Goal: Information Seeking & Learning: Learn about a topic

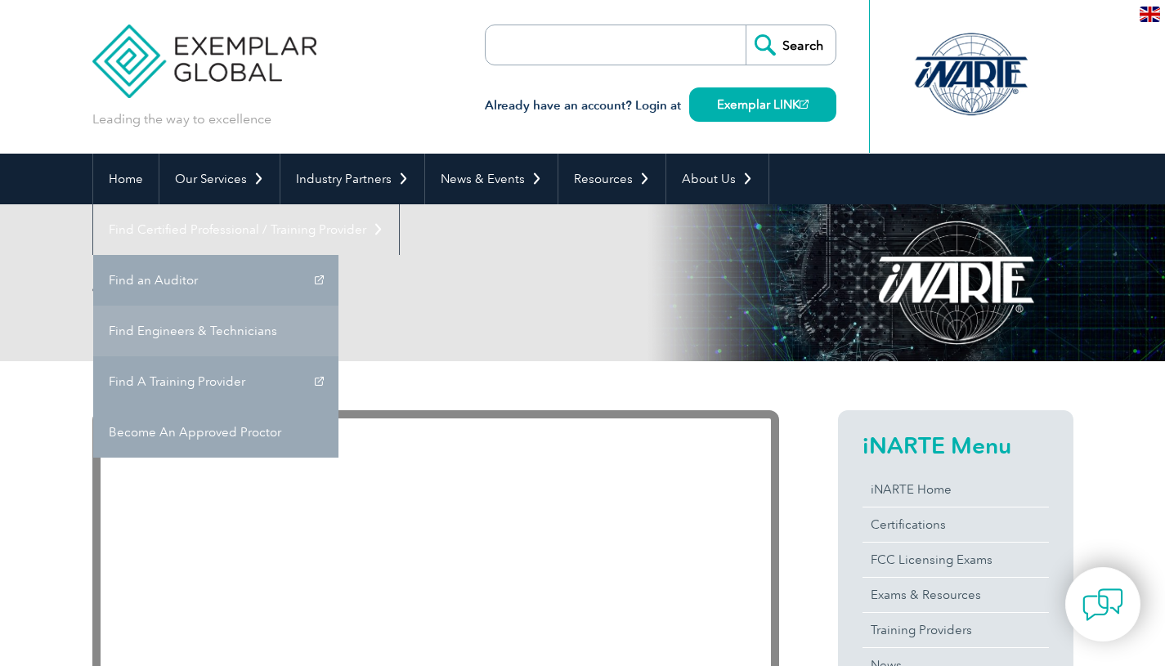
click at [338, 306] on link "Find Engineers & Technicians" at bounding box center [215, 331] width 245 height 51
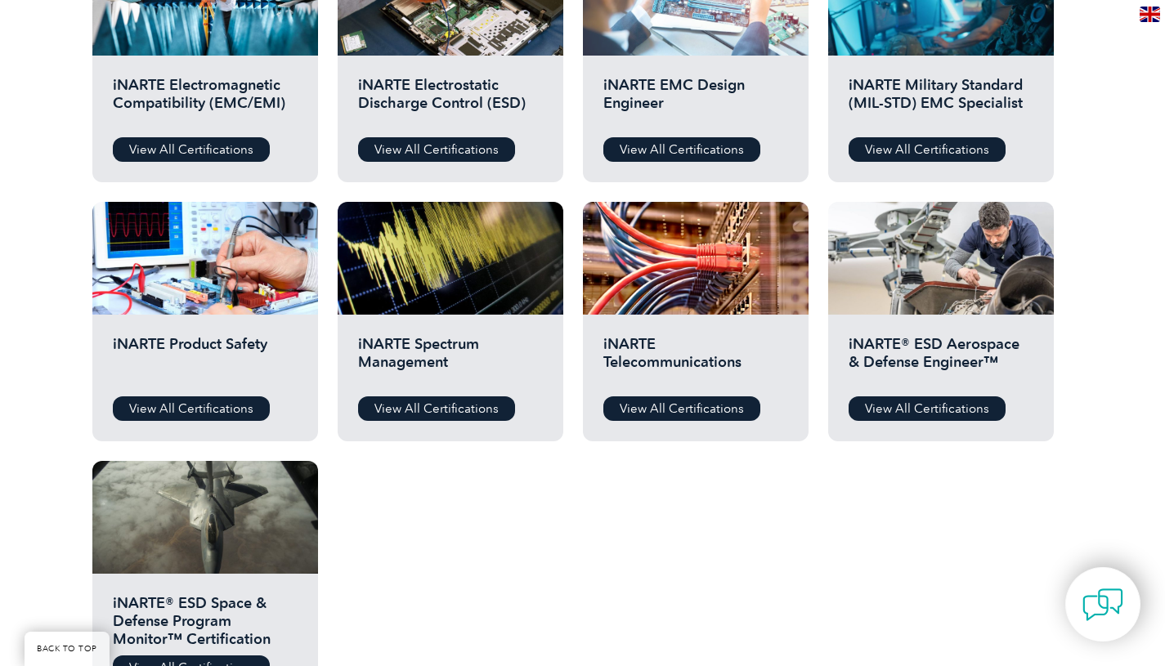
scroll to position [680, 0]
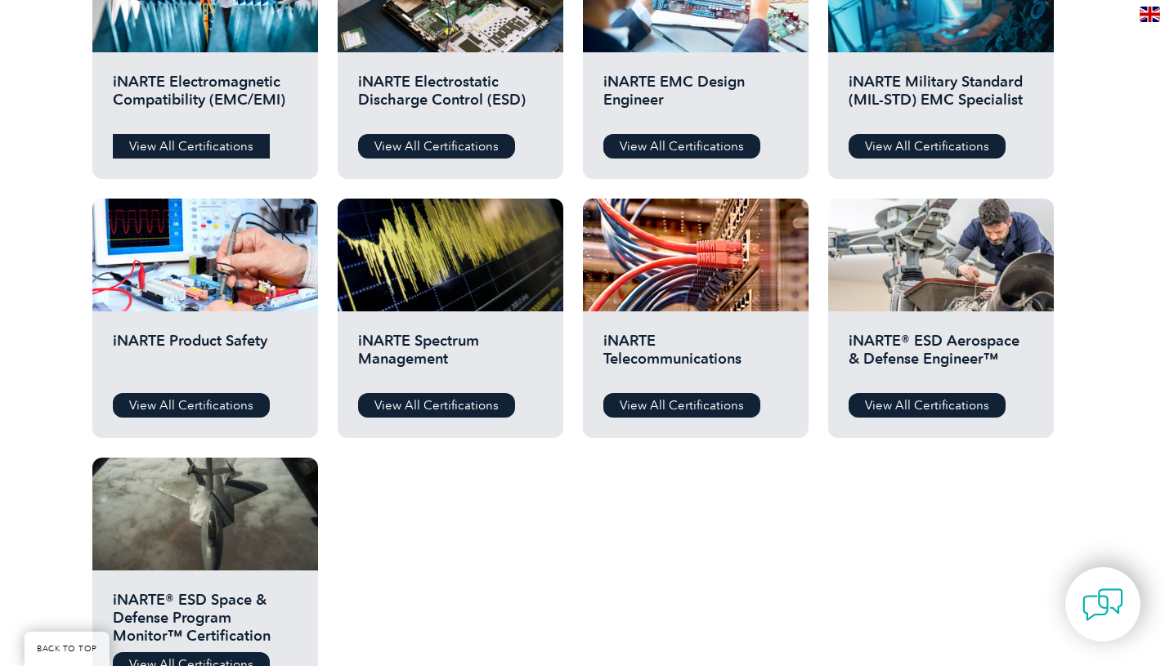
click at [215, 149] on link "View All Certifications" at bounding box center [191, 146] width 157 height 25
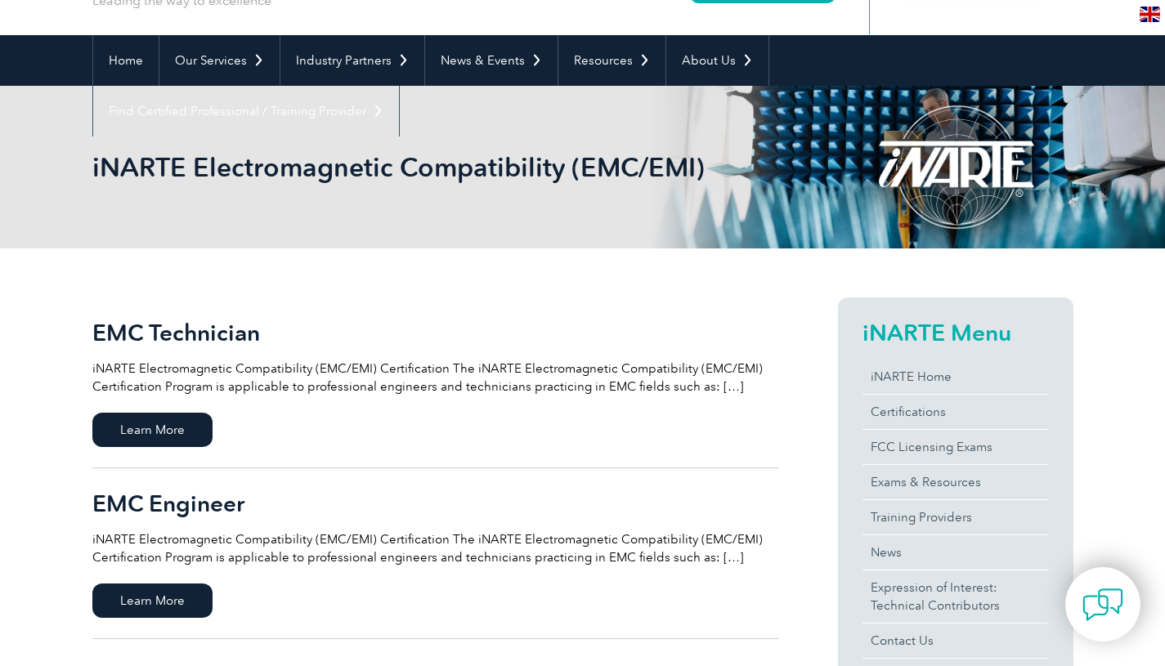
scroll to position [281, 0]
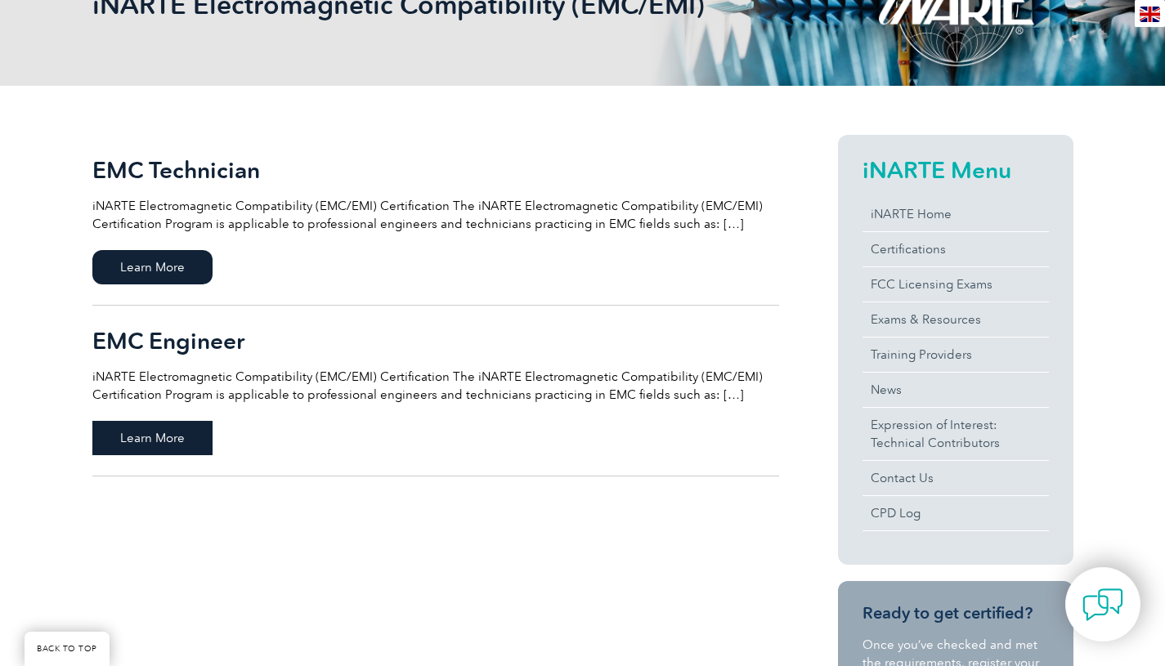
click at [197, 436] on span "Learn More" at bounding box center [152, 438] width 120 height 34
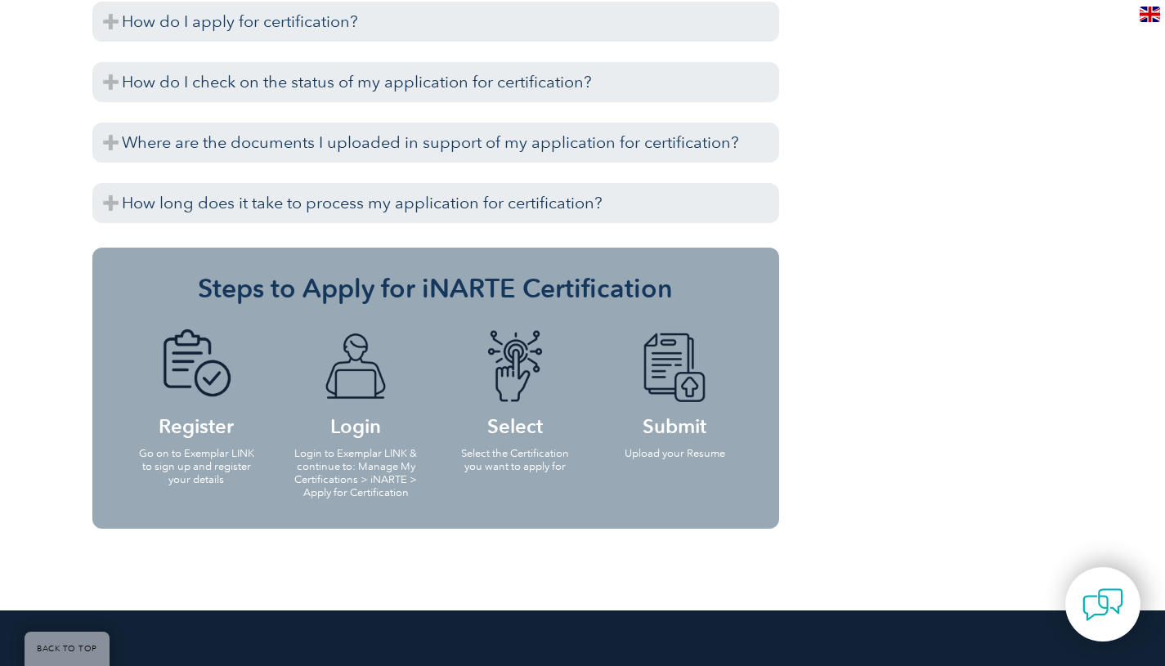
scroll to position [2273, 0]
